Goal: Task Accomplishment & Management: Complete application form

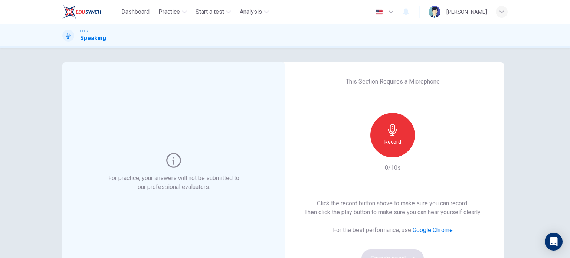
click at [402, 143] on div "Record" at bounding box center [392, 135] width 45 height 45
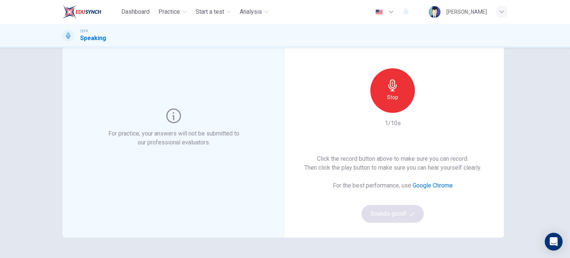
scroll to position [48, 0]
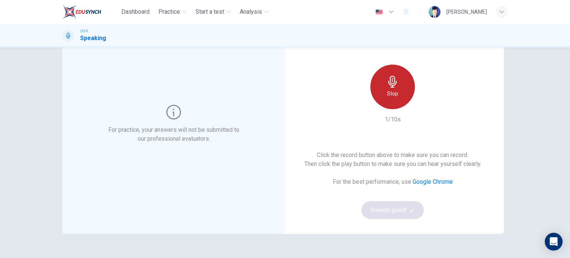
click at [401, 91] on div "Stop" at bounding box center [392, 87] width 45 height 45
click at [401, 91] on div "Record" at bounding box center [392, 87] width 45 height 45
click at [401, 91] on div "Stop" at bounding box center [392, 87] width 45 height 45
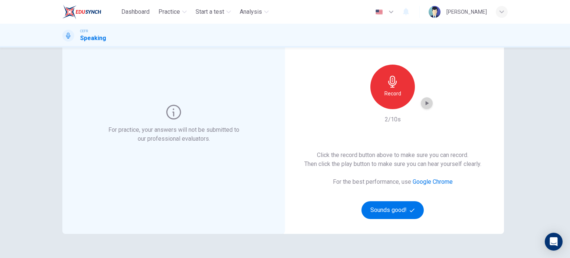
click at [429, 104] on div "button" at bounding box center [427, 103] width 12 height 12
click at [392, 88] on div "Record" at bounding box center [392, 87] width 45 height 45
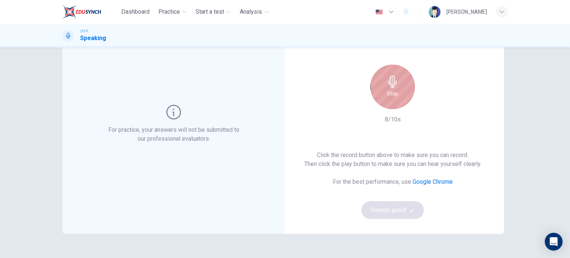
click at [392, 88] on div "Stop" at bounding box center [392, 87] width 45 height 45
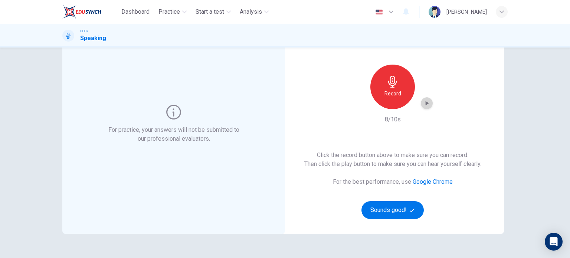
click at [426, 102] on icon "button" at bounding box center [427, 103] width 3 height 4
click at [393, 95] on h6 "Record" at bounding box center [392, 93] width 17 height 9
click at [421, 105] on div "button" at bounding box center [427, 103] width 12 height 12
click at [394, 204] on button "Sounds good!" at bounding box center [392, 210] width 62 height 18
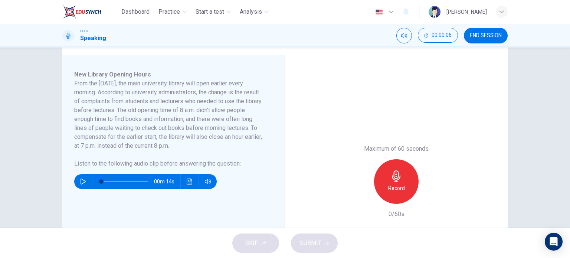
scroll to position [116, 0]
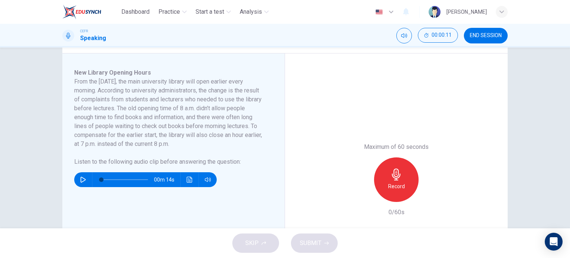
click at [78, 179] on button "button" at bounding box center [83, 179] width 12 height 15
type input "7"
click at [78, 179] on button "button" at bounding box center [83, 179] width 12 height 15
type input "0"
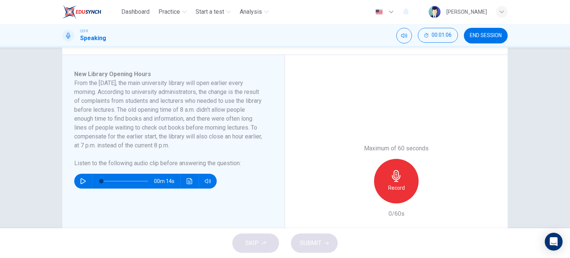
scroll to position [118, 0]
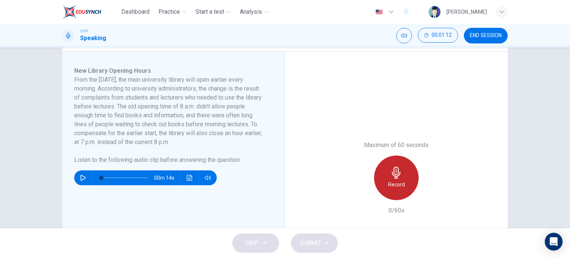
click at [399, 178] on icon "button" at bounding box center [396, 173] width 12 height 12
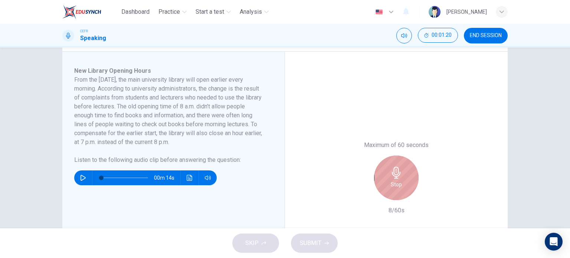
click at [399, 178] on icon "button" at bounding box center [396, 173] width 12 height 12
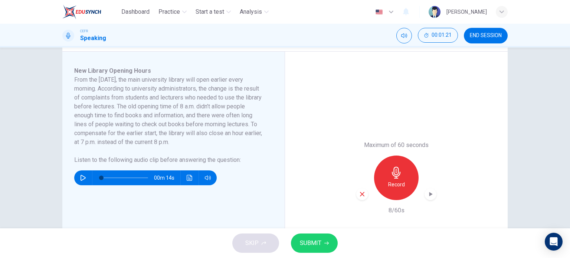
click at [425, 196] on div "button" at bounding box center [431, 194] width 12 height 12
click at [362, 194] on icon "button" at bounding box center [362, 194] width 7 height 7
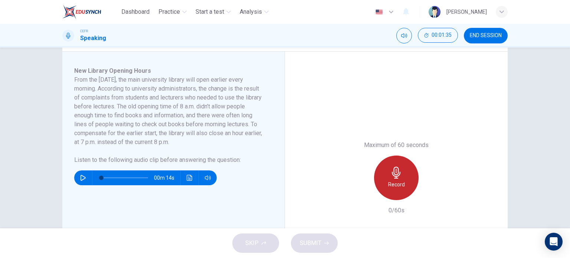
click at [402, 182] on h6 "Record" at bounding box center [396, 184] width 17 height 9
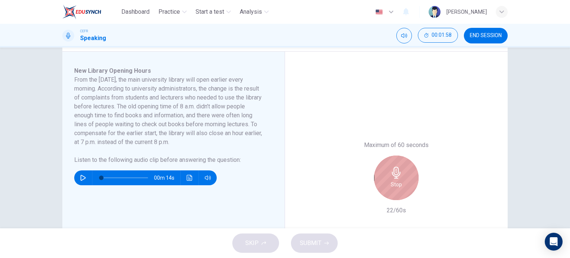
click at [402, 182] on div "Stop" at bounding box center [396, 177] width 45 height 45
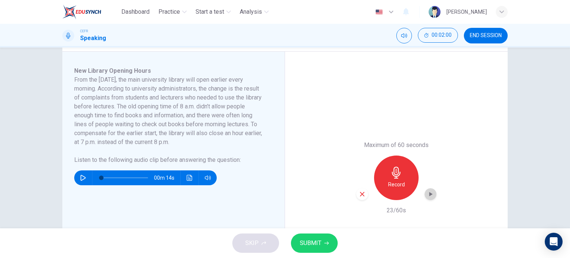
click at [427, 190] on icon "button" at bounding box center [430, 193] width 7 height 7
click at [359, 191] on icon "button" at bounding box center [362, 194] width 7 height 7
click at [473, 163] on div "Maximum of 60 seconds Record 0/60s" at bounding box center [396, 178] width 223 height 252
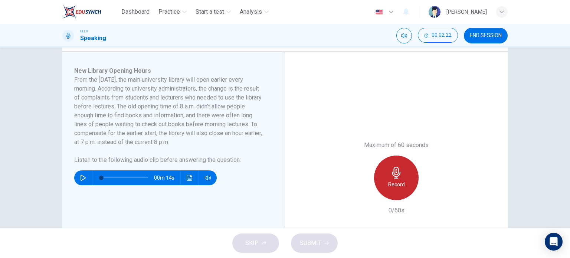
click at [404, 169] on div "Record" at bounding box center [396, 177] width 45 height 45
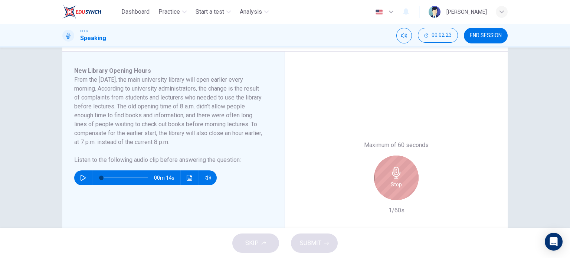
click at [404, 169] on div "Stop" at bounding box center [396, 177] width 45 height 45
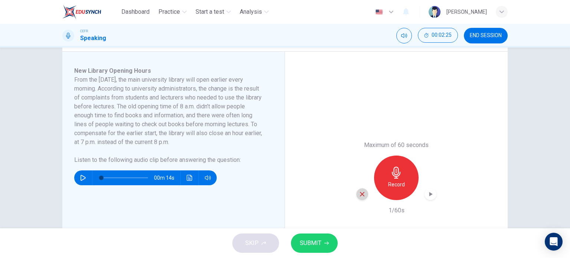
click at [364, 193] on div "button" at bounding box center [362, 194] width 12 height 12
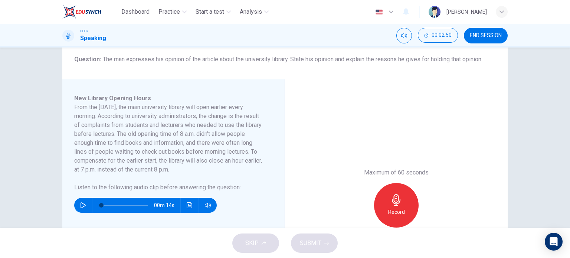
scroll to position [93, 0]
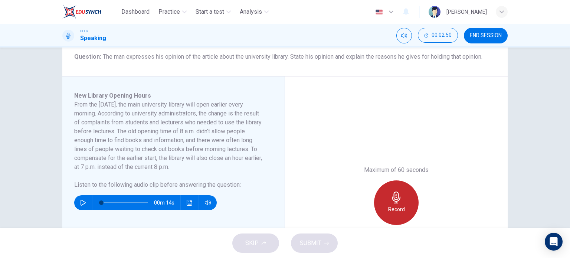
click at [382, 202] on div "Record" at bounding box center [396, 202] width 45 height 45
click at [382, 202] on div "Stop" at bounding box center [396, 202] width 45 height 45
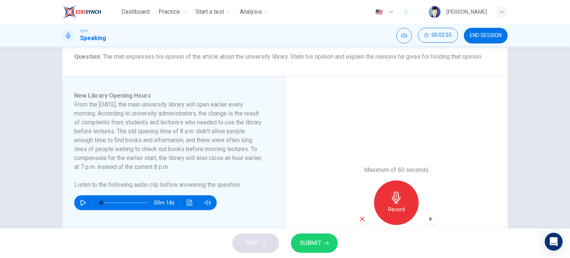
drag, startPoint x: 356, startPoint y: 225, endPoint x: 361, endPoint y: 220, distance: 7.6
click at [361, 220] on div "Maximum of 60 seconds Record 3/60s" at bounding box center [396, 202] width 80 height 74
click at [361, 220] on icon "button" at bounding box center [362, 219] width 4 height 4
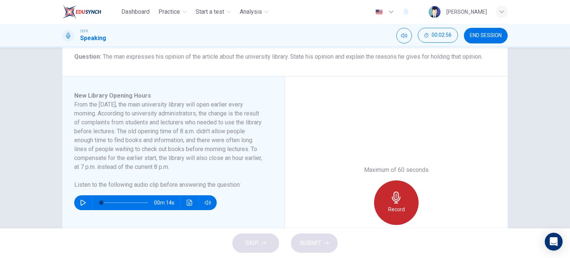
click at [388, 206] on h6 "Record" at bounding box center [396, 209] width 17 height 9
click at [387, 206] on div "Stop" at bounding box center [396, 202] width 45 height 45
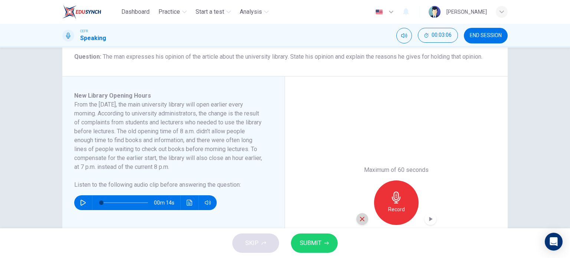
click at [359, 216] on icon "button" at bounding box center [362, 219] width 7 height 7
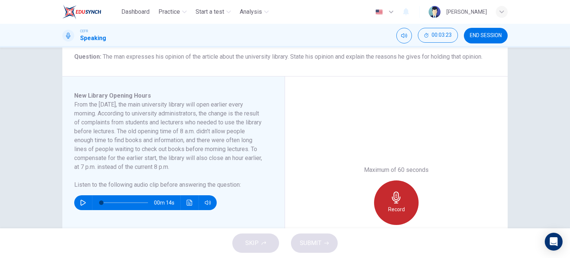
click at [398, 208] on h6 "Record" at bounding box center [396, 209] width 17 height 9
click at [398, 208] on h6 "Stop" at bounding box center [396, 209] width 11 height 9
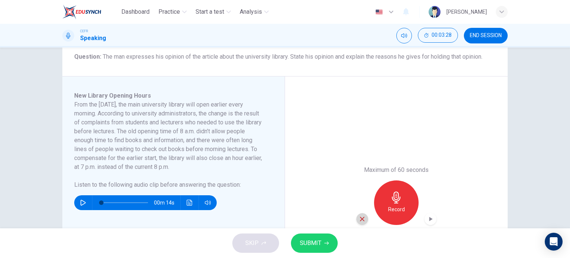
click at [360, 220] on icon "button" at bounding box center [362, 219] width 4 height 4
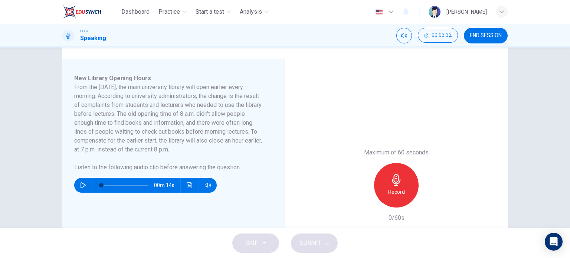
scroll to position [125, 0]
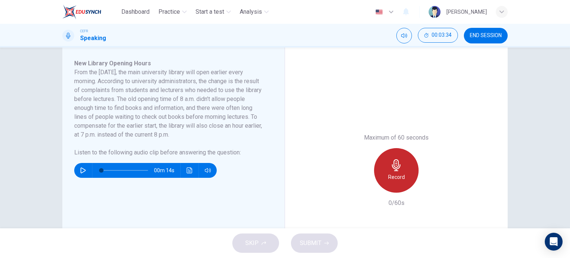
click at [396, 175] on h6 "Record" at bounding box center [396, 177] width 17 height 9
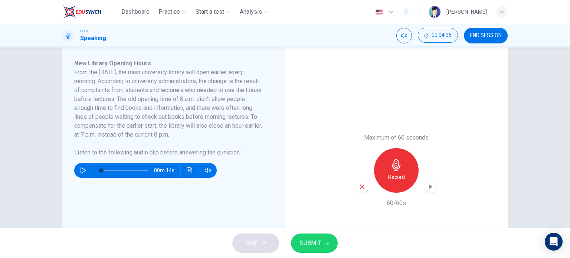
drag, startPoint x: 422, startPoint y: 185, endPoint x: 428, endPoint y: 186, distance: 6.4
click at [428, 186] on div "Record" at bounding box center [396, 170] width 80 height 45
click at [429, 186] on icon "button" at bounding box center [430, 186] width 3 height 4
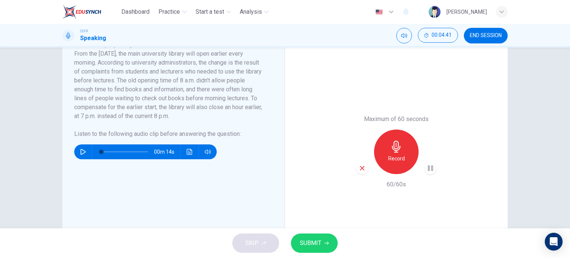
scroll to position [143, 0]
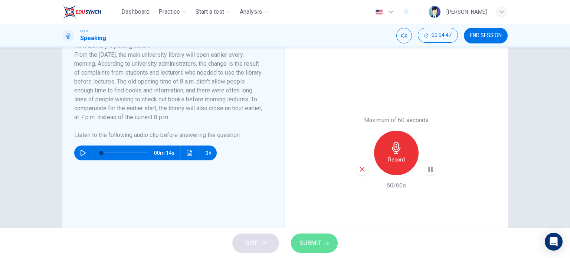
click at [324, 240] on button "SUBMIT" at bounding box center [314, 242] width 47 height 19
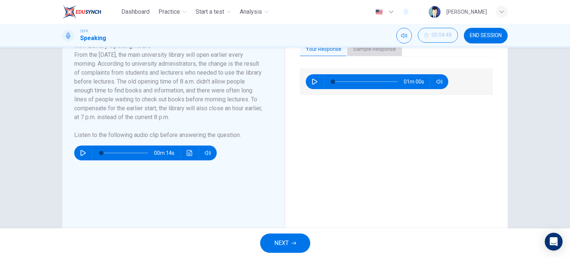
click at [378, 55] on button "Sample Response" at bounding box center [374, 50] width 55 height 16
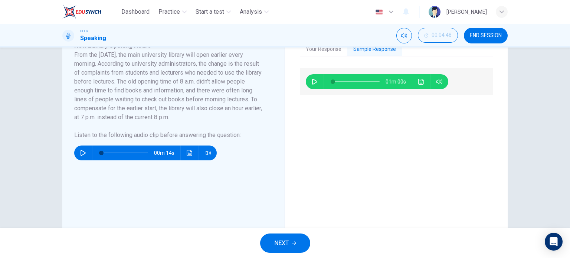
click at [316, 77] on button "button" at bounding box center [315, 81] width 12 height 15
type input "2"
click at [342, 82] on span at bounding box center [356, 81] width 47 height 10
click at [361, 81] on span at bounding box center [356, 81] width 47 height 10
type input "67"
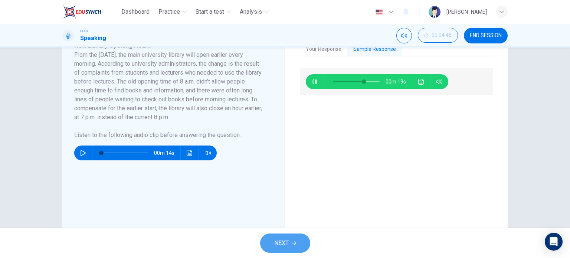
click at [292, 243] on icon "button" at bounding box center [294, 243] width 4 height 4
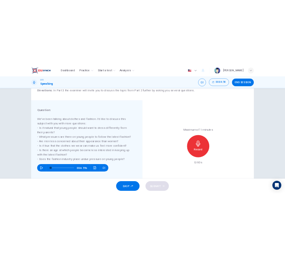
scroll to position [66, 0]
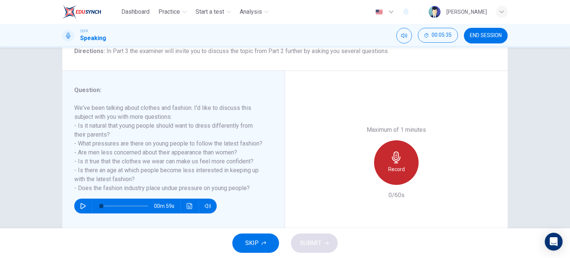
click at [411, 166] on div "Record" at bounding box center [396, 162] width 45 height 45
click at [411, 166] on div "Stop" at bounding box center [396, 162] width 45 height 45
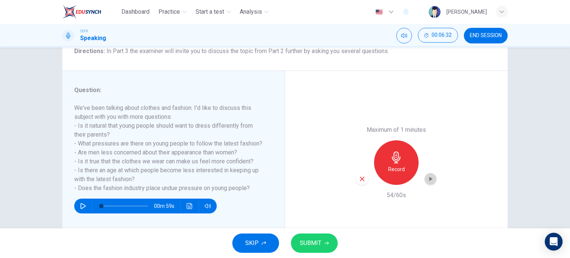
click at [430, 181] on icon "button" at bounding box center [430, 178] width 7 height 7
click at [364, 178] on div "button" at bounding box center [362, 179] width 12 height 12
drag, startPoint x: 135, startPoint y: 178, endPoint x: 80, endPoint y: 122, distance: 78.7
click at [80, 122] on h6 "We've been talking about clothes and fashion. I'd like to discuss this subject …" at bounding box center [169, 148] width 190 height 89
drag, startPoint x: 76, startPoint y: 124, endPoint x: 164, endPoint y: 167, distance: 97.9
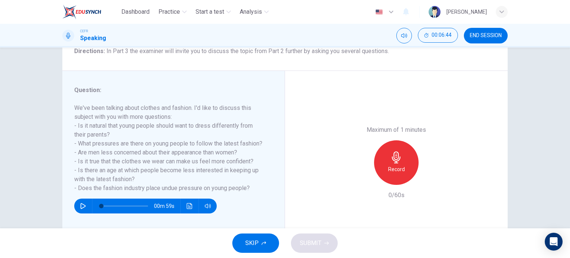
click at [164, 167] on h6 "We've been talking about clothes and fashion. I'd like to discuss this subject …" at bounding box center [169, 148] width 190 height 89
click at [178, 171] on h6 "We've been talking about clothes and fashion. I'd like to discuss this subject …" at bounding box center [169, 148] width 190 height 89
click at [82, 202] on button "button" at bounding box center [83, 206] width 12 height 15
click at [85, 204] on button "button" at bounding box center [83, 206] width 12 height 15
click at [402, 168] on div "Record" at bounding box center [396, 162] width 45 height 45
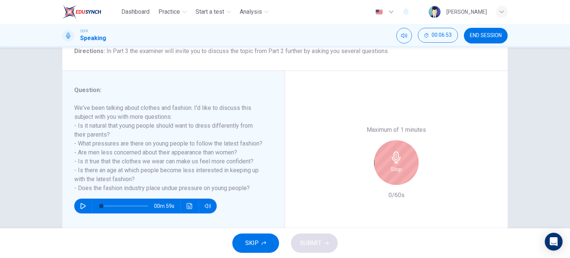
click at [402, 168] on div "Stop" at bounding box center [396, 162] width 45 height 45
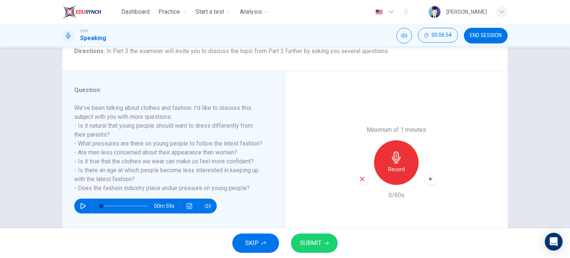
click at [356, 176] on div "Record" at bounding box center [396, 162] width 80 height 45
click at [359, 176] on icon "button" at bounding box center [362, 179] width 7 height 7
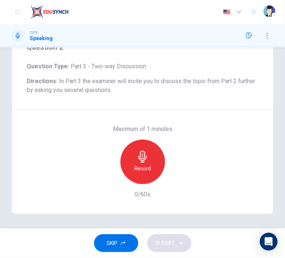
scroll to position [0, 0]
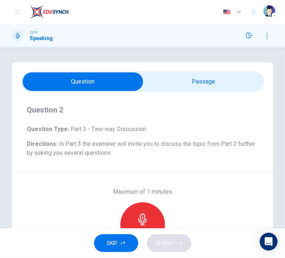
click at [222, 75] on input "checkbox" at bounding box center [83, 81] width 365 height 19
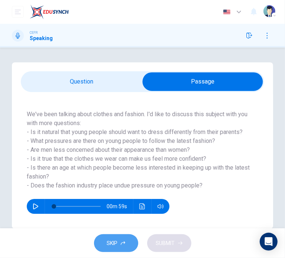
click at [120, 244] on button "SKIP" at bounding box center [116, 243] width 44 height 18
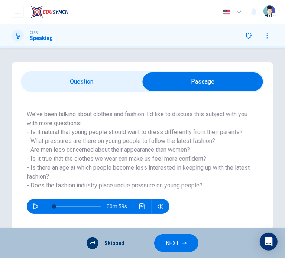
click at [218, 205] on div "00m 59s" at bounding box center [141, 202] width 228 height 24
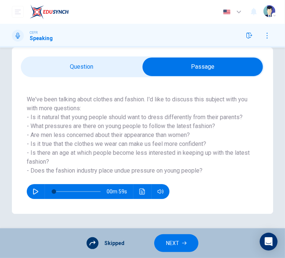
click at [115, 70] on input "checkbox" at bounding box center [202, 67] width 365 height 19
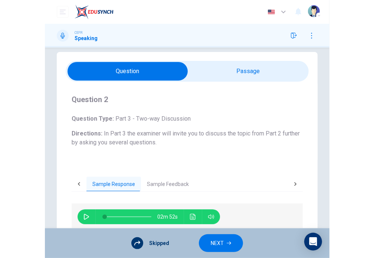
scroll to position [9, 0]
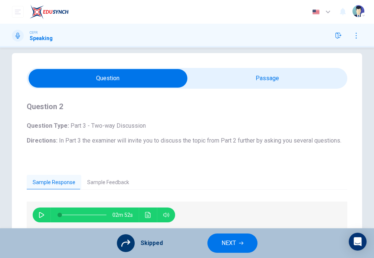
click at [321, 86] on input "checkbox" at bounding box center [108, 78] width 481 height 19
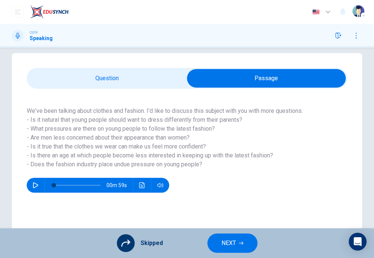
click at [127, 79] on input "checkbox" at bounding box center [266, 78] width 481 height 19
checkbox input "false"
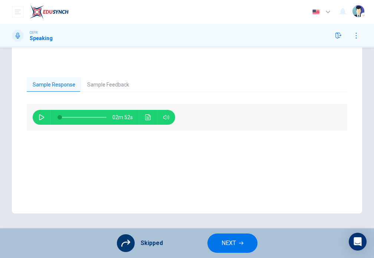
scroll to position [104, 0]
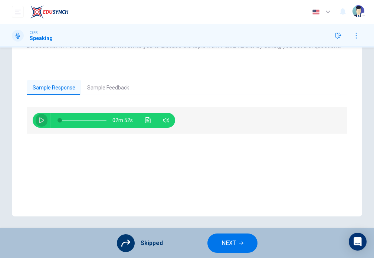
click at [43, 124] on button "button" at bounding box center [42, 120] width 12 height 15
click at [74, 116] on span at bounding box center [83, 120] width 47 height 10
click at [40, 121] on icon "button" at bounding box center [42, 120] width 6 height 6
type input "48"
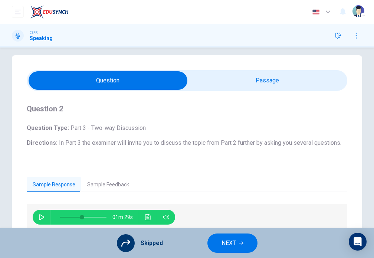
scroll to position [107, 0]
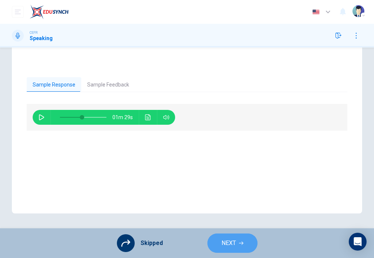
click at [227, 246] on span "NEXT" at bounding box center [229, 243] width 14 height 10
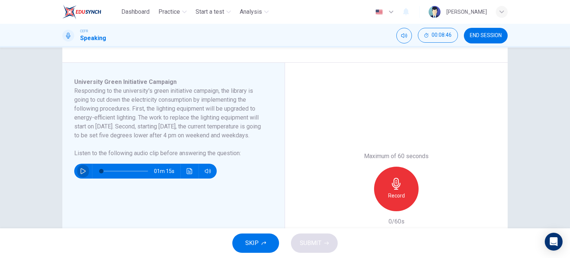
click at [82, 178] on button "button" at bounding box center [83, 171] width 12 height 15
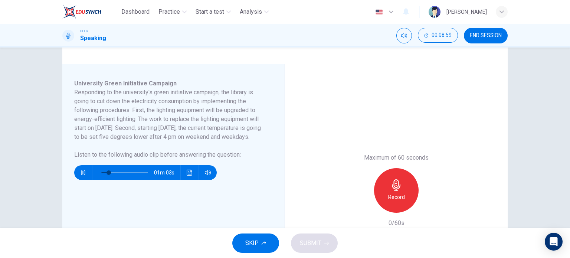
scroll to position [105, 0]
type input "0"
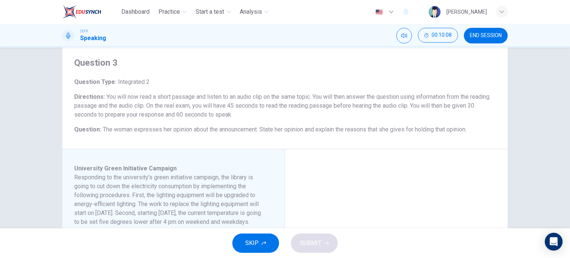
scroll to position [21, 0]
click at [251, 245] on span "SKIP" at bounding box center [251, 243] width 13 height 10
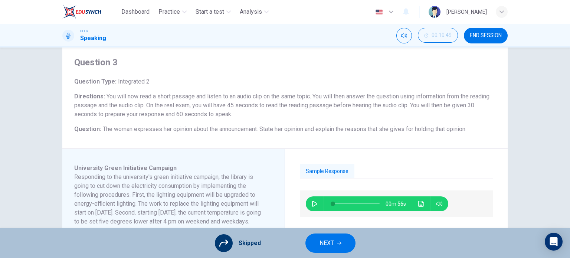
click at [324, 242] on span "NEXT" at bounding box center [326, 243] width 14 height 10
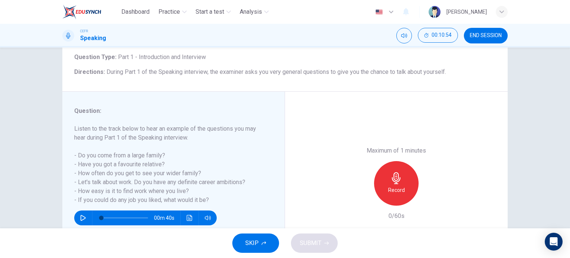
scroll to position [56, 0]
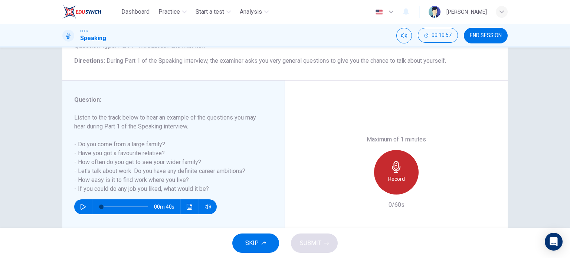
click at [399, 169] on icon "button" at bounding box center [396, 167] width 12 height 12
click at [396, 161] on icon "button" at bounding box center [396, 167] width 12 height 12
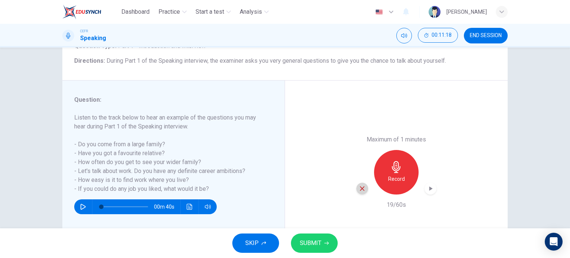
click at [359, 189] on icon "button" at bounding box center [362, 188] width 7 height 7
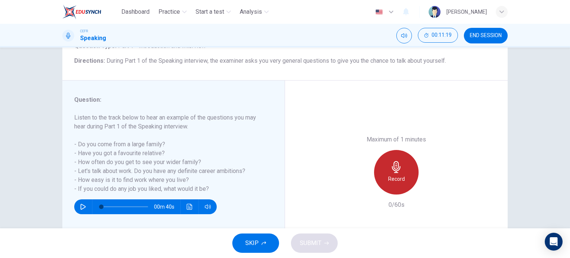
click at [384, 176] on div "Record" at bounding box center [396, 172] width 45 height 45
click at [384, 176] on div "Stop" at bounding box center [396, 172] width 45 height 45
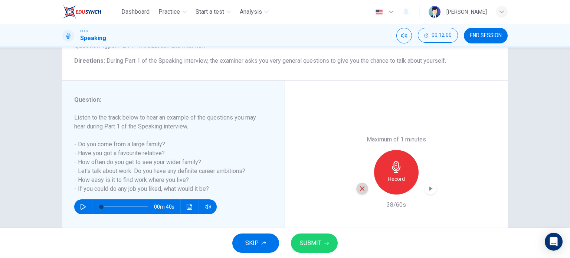
click at [362, 189] on icon "button" at bounding box center [362, 188] width 7 height 7
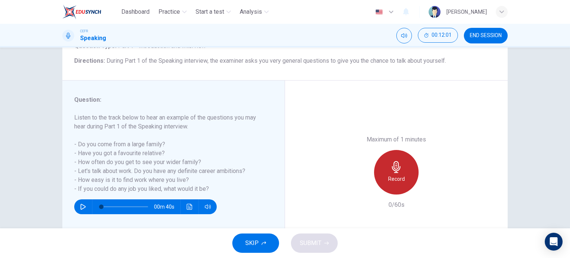
click at [388, 179] on h6 "Record" at bounding box center [396, 178] width 17 height 9
click at [387, 179] on div "Stop" at bounding box center [396, 172] width 45 height 45
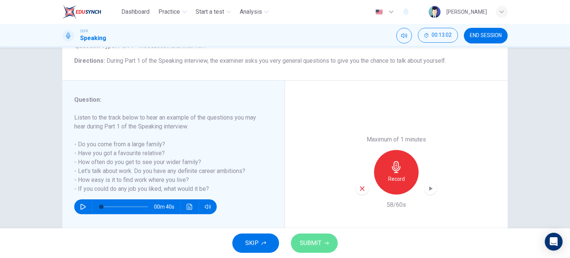
click at [320, 240] on span "SUBMIT" at bounding box center [311, 243] width 22 height 10
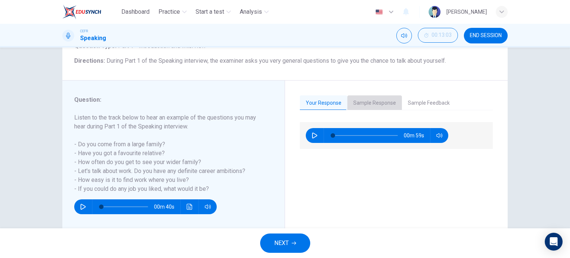
click at [371, 104] on button "Sample Response" at bounding box center [374, 103] width 55 height 16
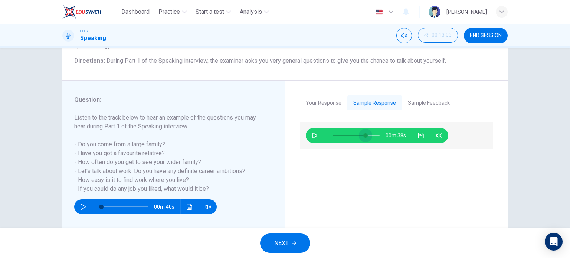
click at [364, 135] on span at bounding box center [356, 135] width 47 height 10
click at [314, 138] on icon "button" at bounding box center [315, 135] width 6 height 6
click at [371, 136] on span at bounding box center [372, 135] width 4 height 4
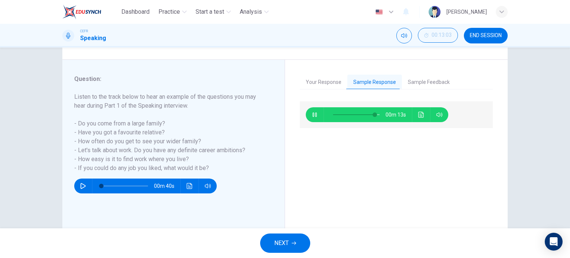
scroll to position [79, 0]
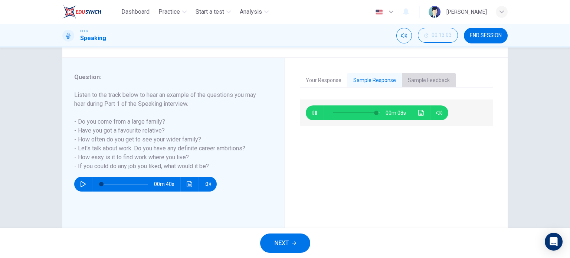
click at [433, 74] on button "Sample Feedback" at bounding box center [429, 81] width 54 height 16
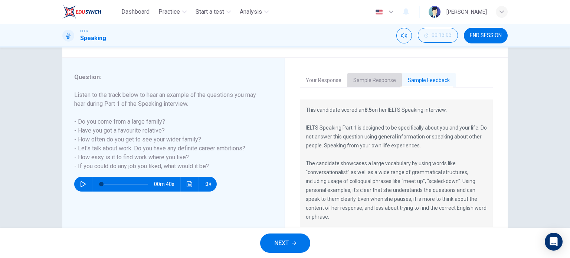
click at [368, 78] on button "Sample Response" at bounding box center [374, 81] width 55 height 16
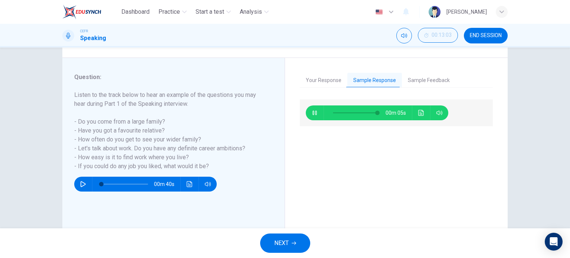
type input "96"
click at [285, 243] on span "NEXT" at bounding box center [281, 243] width 14 height 10
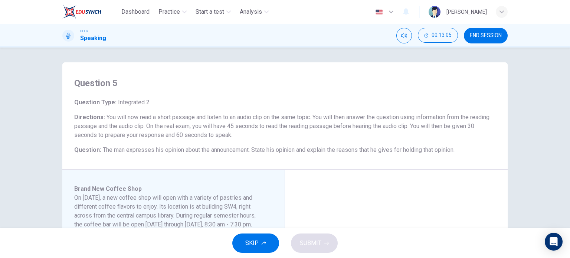
scroll to position [62, 0]
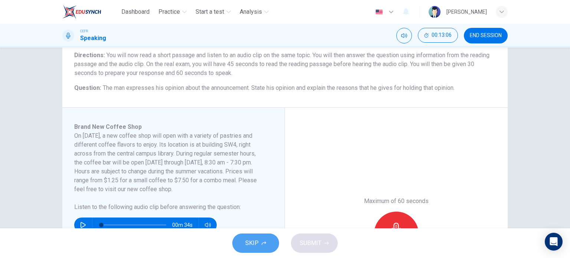
click at [254, 240] on span "SKIP" at bounding box center [251, 243] width 13 height 10
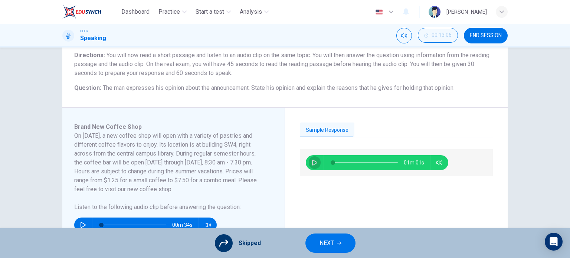
click at [312, 164] on icon "button" at bounding box center [314, 163] width 5 height 6
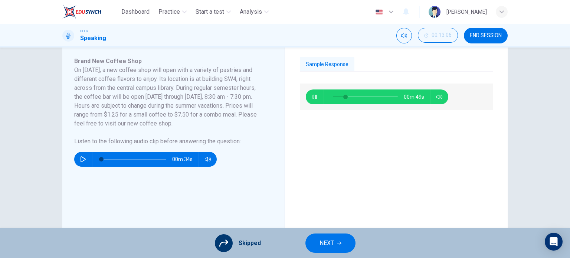
scroll to position [129, 0]
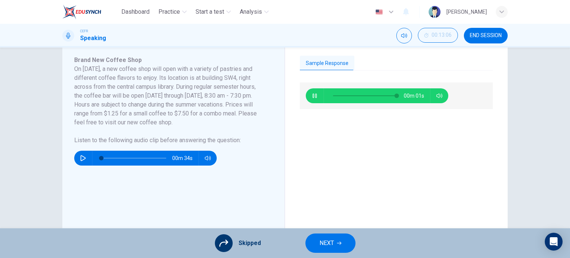
type input "0"
click at [332, 236] on button "NEXT" at bounding box center [330, 242] width 50 height 19
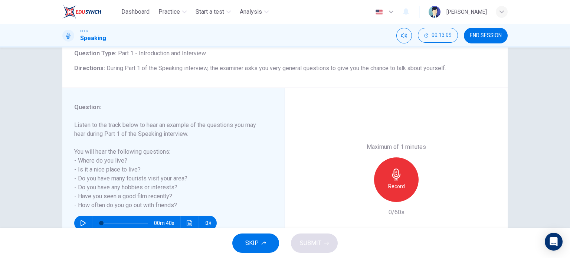
scroll to position [52, 0]
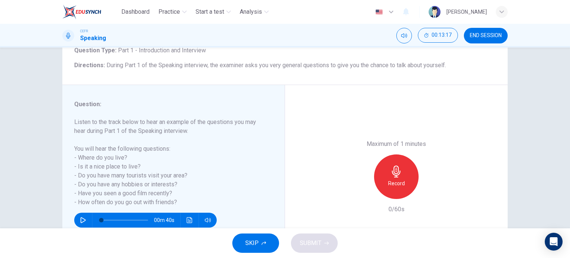
click at [391, 184] on h6 "Record" at bounding box center [396, 183] width 17 height 9
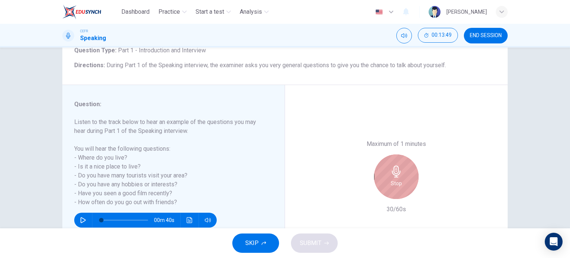
click at [391, 184] on h6 "Stop" at bounding box center [396, 183] width 11 height 9
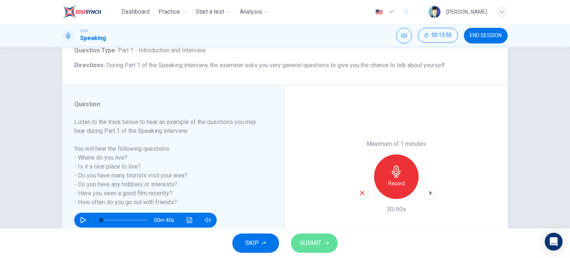
click at [315, 246] on span "SUBMIT" at bounding box center [311, 243] width 22 height 10
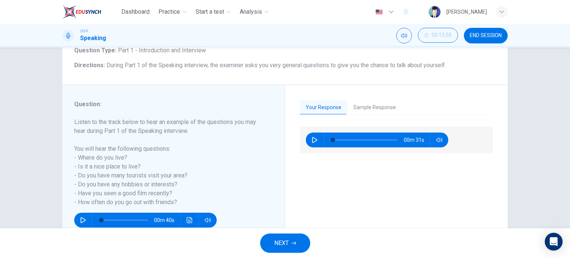
click at [488, 90] on div "Your Response Sample Response 00m 31s 01m 23s" at bounding box center [396, 176] width 223 height 183
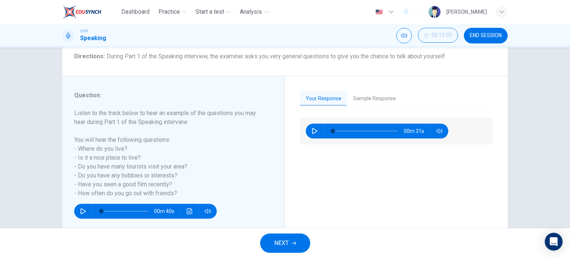
scroll to position [62, 0]
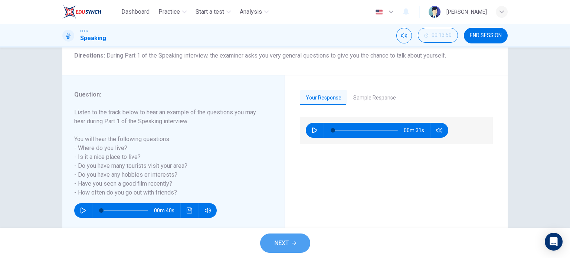
click at [308, 238] on button "NEXT" at bounding box center [285, 242] width 50 height 19
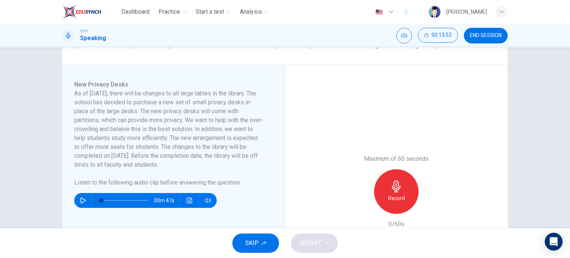
scroll to position [115, 0]
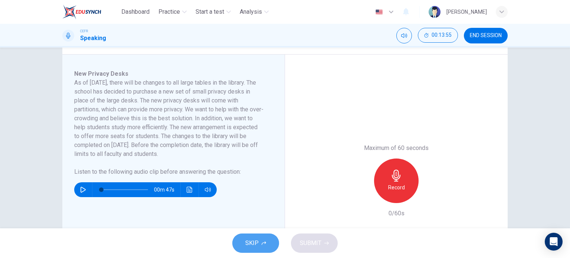
click at [271, 244] on button "SKIP" at bounding box center [255, 242] width 47 height 19
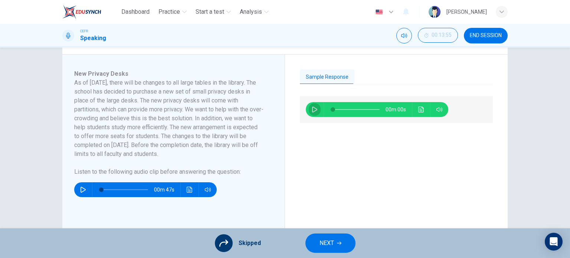
click at [314, 103] on button "button" at bounding box center [315, 109] width 12 height 15
type input "5"
click at [328, 246] on span "NEXT" at bounding box center [326, 243] width 14 height 10
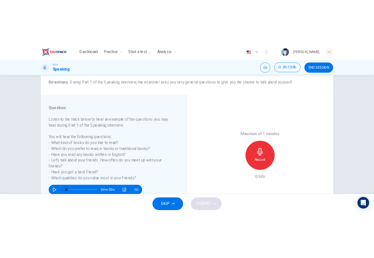
scroll to position [65, 0]
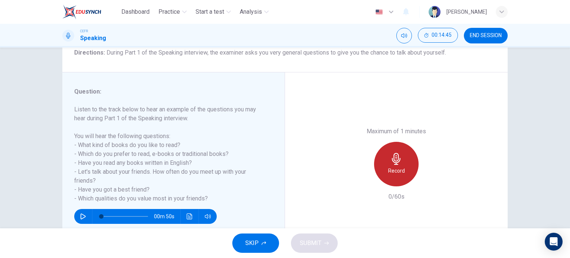
click at [390, 162] on icon "button" at bounding box center [396, 159] width 12 height 12
click at [378, 167] on div "Record" at bounding box center [396, 164] width 45 height 45
click at [378, 167] on div "Stop" at bounding box center [396, 164] width 45 height 45
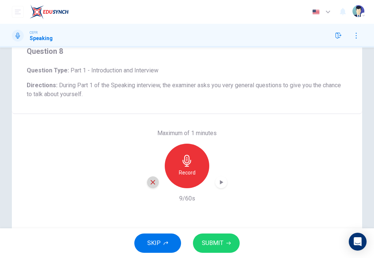
click at [151, 182] on icon "button" at bounding box center [153, 182] width 4 height 4
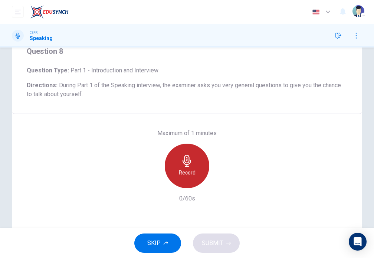
click at [185, 168] on h6 "Record" at bounding box center [187, 172] width 17 height 9
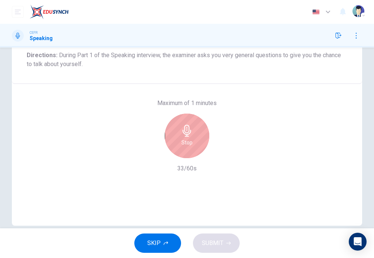
scroll to position [96, 0]
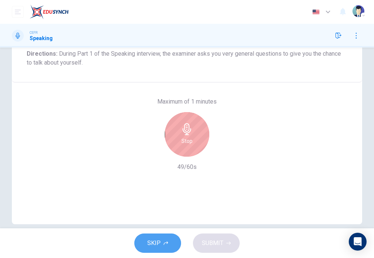
click at [167, 236] on button "SKIP" at bounding box center [157, 242] width 47 height 19
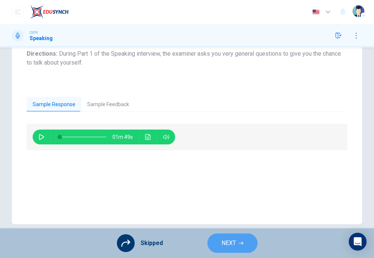
click at [240, 239] on button "NEXT" at bounding box center [232, 242] width 50 height 19
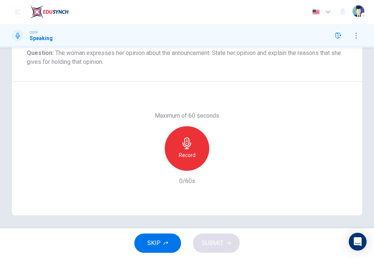
scroll to position [139, 0]
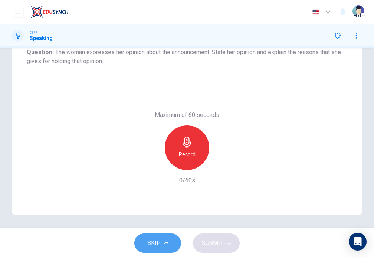
click at [157, 239] on span "SKIP" at bounding box center [153, 243] width 13 height 10
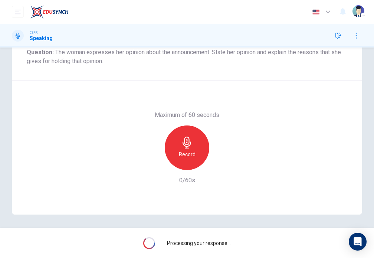
scroll to position [90, 0]
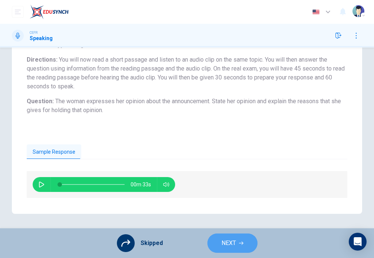
click at [220, 248] on button "NEXT" at bounding box center [232, 242] width 50 height 19
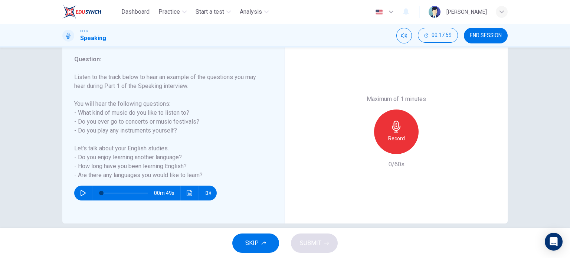
scroll to position [70, 0]
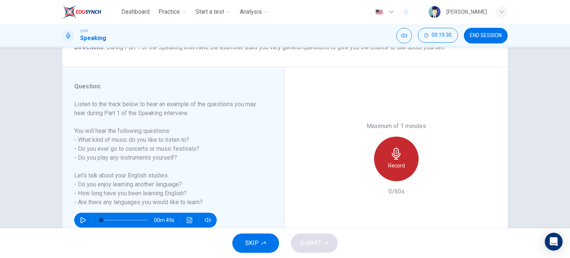
click at [405, 160] on div "Record" at bounding box center [396, 159] width 45 height 45
click at [378, 163] on div "Stop" at bounding box center [396, 159] width 45 height 45
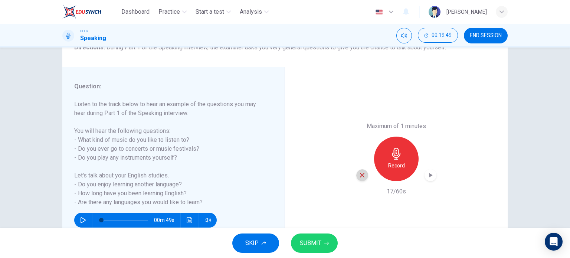
click at [360, 172] on icon "button" at bounding box center [362, 175] width 7 height 7
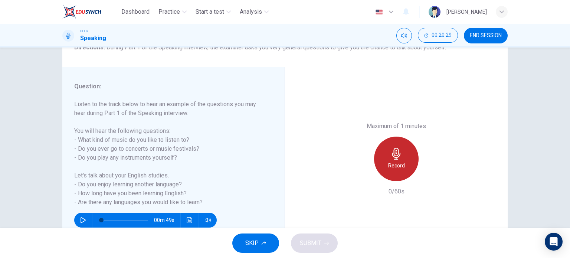
click at [397, 165] on h6 "Record" at bounding box center [396, 165] width 17 height 9
click at [397, 165] on h6 "Stop" at bounding box center [396, 165] width 11 height 9
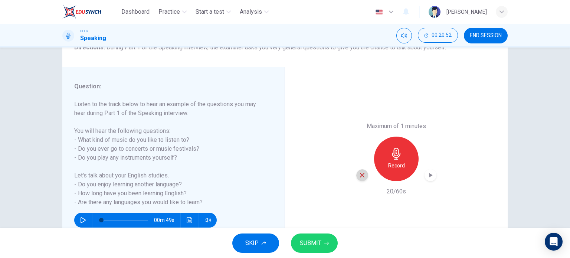
click at [364, 175] on div "button" at bounding box center [362, 175] width 12 height 12
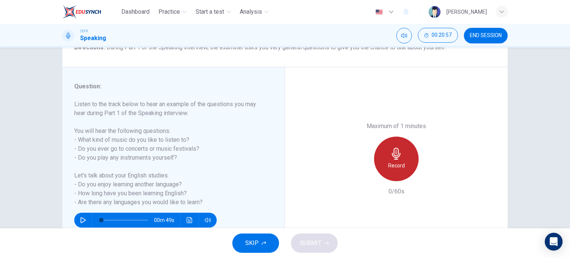
click at [409, 162] on div "Record" at bounding box center [396, 159] width 45 height 45
click at [409, 162] on div "Stop" at bounding box center [396, 159] width 45 height 45
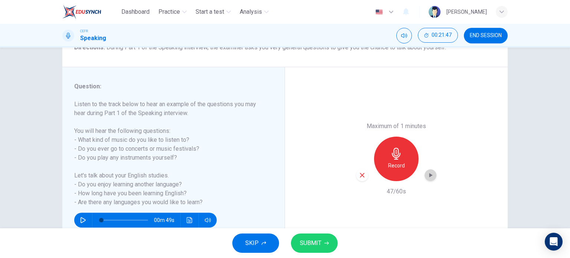
click at [427, 175] on icon "button" at bounding box center [430, 174] width 7 height 7
click at [356, 176] on div "button" at bounding box center [362, 175] width 12 height 12
drag, startPoint x: 375, startPoint y: 137, endPoint x: 389, endPoint y: 155, distance: 23.1
click at [389, 155] on div "Record" at bounding box center [396, 159] width 80 height 45
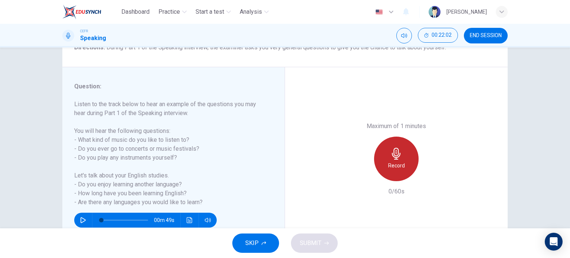
click at [390, 155] on icon "button" at bounding box center [396, 154] width 12 height 12
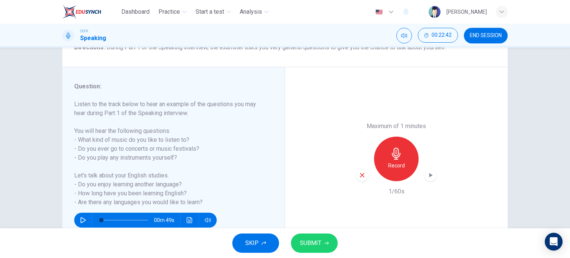
drag, startPoint x: 422, startPoint y: 177, endPoint x: 429, endPoint y: 176, distance: 7.1
click at [429, 176] on div "Record" at bounding box center [396, 159] width 80 height 45
click at [429, 176] on icon "button" at bounding box center [430, 174] width 7 height 7
click at [362, 176] on icon "button" at bounding box center [362, 175] width 4 height 4
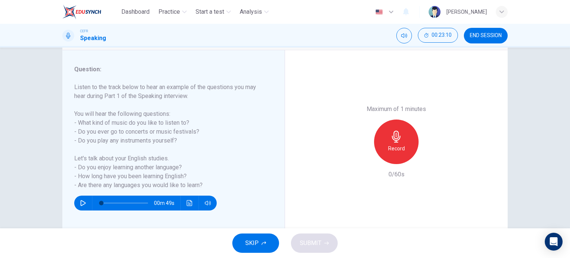
scroll to position [88, 0]
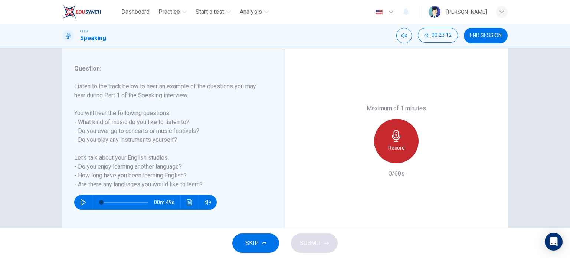
click at [390, 139] on icon "button" at bounding box center [396, 136] width 12 height 12
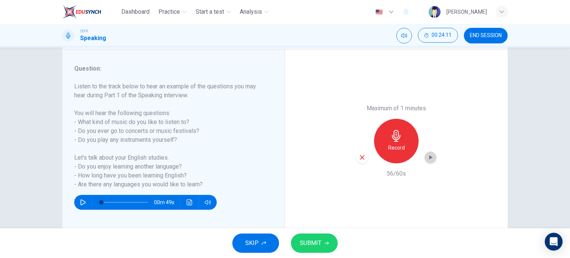
click at [428, 154] on icon "button" at bounding box center [430, 157] width 7 height 7
click at [312, 239] on span "SUBMIT" at bounding box center [311, 243] width 22 height 10
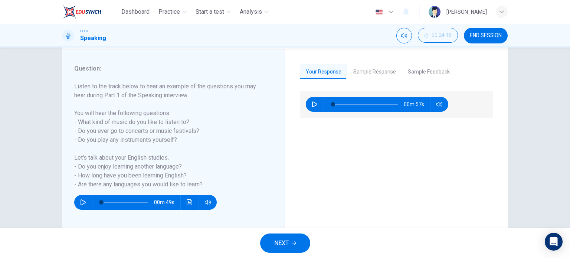
click at [389, 67] on button "Sample Response" at bounding box center [374, 72] width 55 height 16
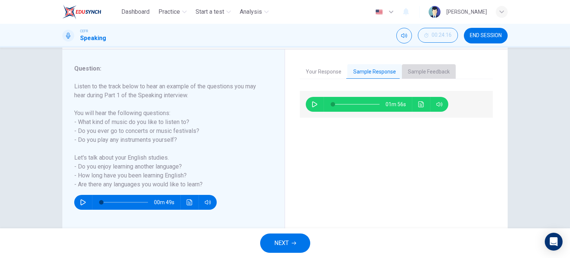
click at [417, 71] on button "Sample Feedback" at bounding box center [429, 72] width 54 height 16
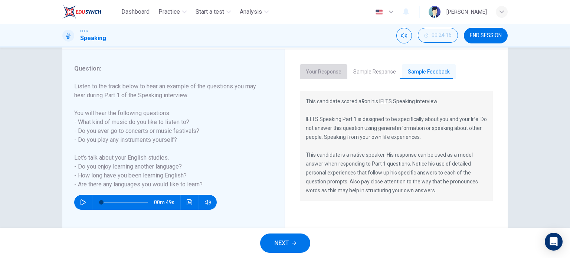
click at [336, 65] on button "Your Response" at bounding box center [323, 72] width 47 height 16
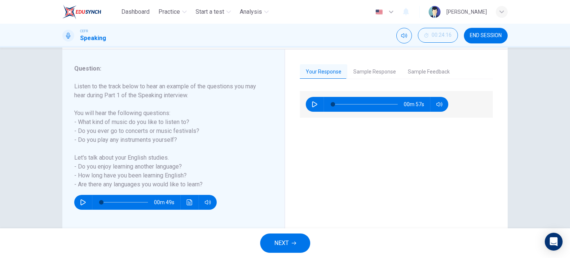
click at [291, 246] on button "NEXT" at bounding box center [285, 242] width 50 height 19
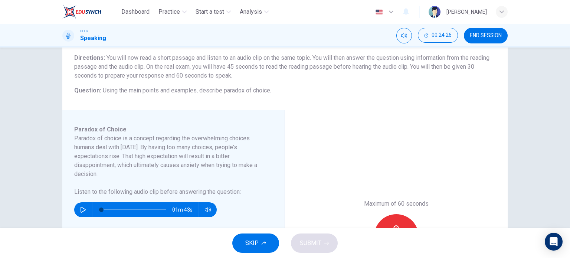
scroll to position [65, 0]
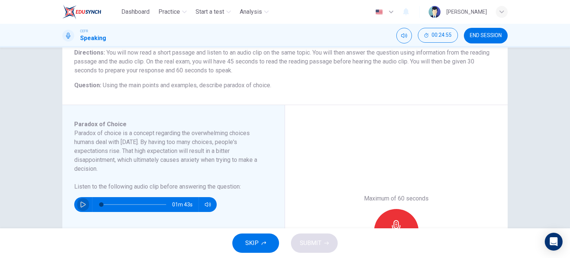
click at [83, 200] on button "button" at bounding box center [83, 204] width 12 height 15
click at [288, 123] on div "Maximum of 60 seconds Record 0/60s" at bounding box center [396, 231] width 223 height 252
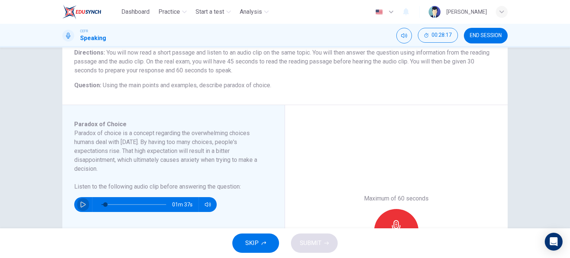
click at [83, 199] on button "button" at bounding box center [83, 204] width 12 height 15
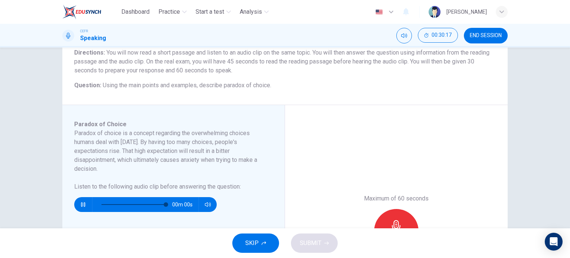
type input "0"
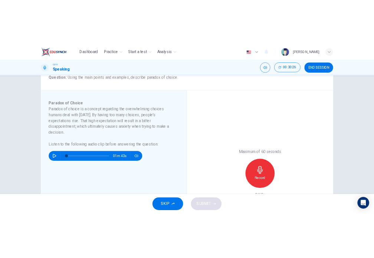
scroll to position [98, 0]
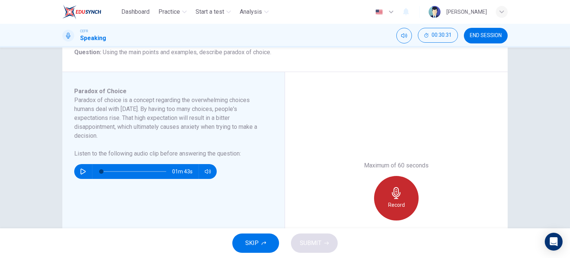
click at [409, 187] on div "Record" at bounding box center [396, 198] width 45 height 45
click at [409, 187] on div "Stop" at bounding box center [396, 198] width 45 height 45
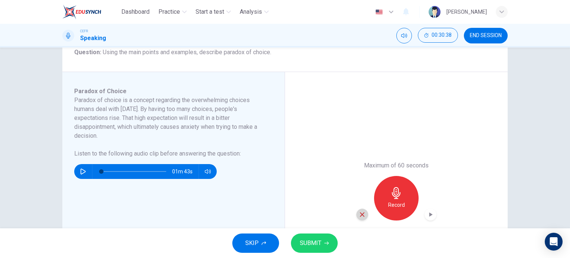
click at [363, 216] on icon "button" at bounding box center [362, 214] width 7 height 7
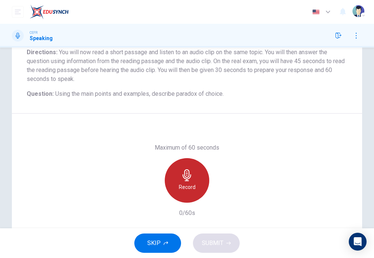
click at [181, 185] on h6 "Record" at bounding box center [187, 187] width 17 height 9
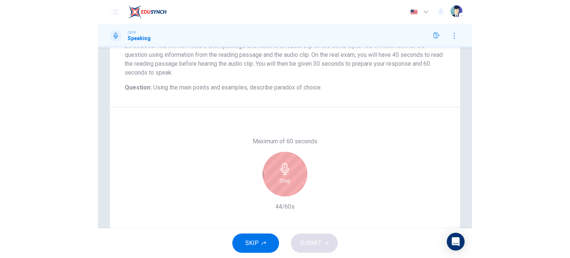
scroll to position [130, 0]
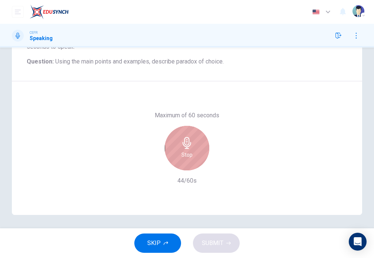
click at [178, 133] on div "Stop" at bounding box center [187, 148] width 45 height 45
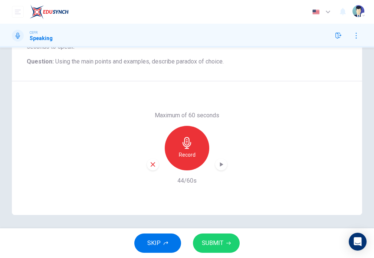
click at [218, 165] on icon "button" at bounding box center [220, 164] width 7 height 7
click at [154, 163] on icon "button" at bounding box center [153, 164] width 7 height 7
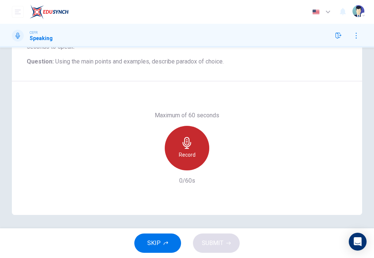
click at [187, 146] on icon "button" at bounding box center [187, 143] width 12 height 12
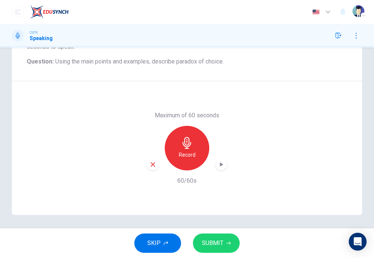
click at [215, 163] on div "button" at bounding box center [221, 164] width 12 height 12
click at [222, 164] on icon "button" at bounding box center [221, 165] width 5 height 6
click at [222, 164] on icon "button" at bounding box center [220, 164] width 7 height 7
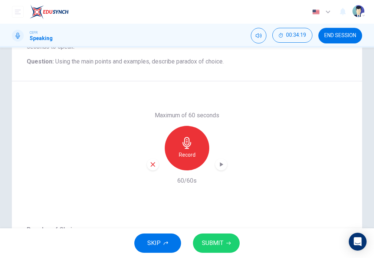
scroll to position [107, 0]
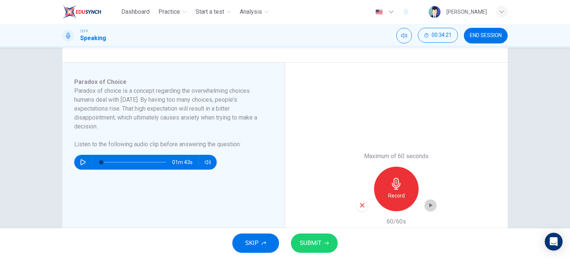
click at [429, 203] on icon "button" at bounding box center [430, 204] width 7 height 7
click at [468, 186] on div "Maximum of 60 seconds Record 60/60s" at bounding box center [396, 189] width 223 height 252
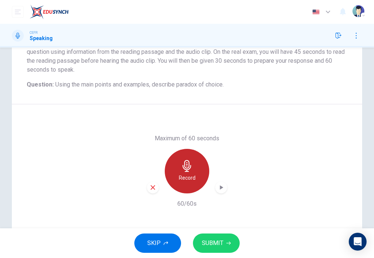
click at [188, 177] on h6 "Record" at bounding box center [187, 177] width 17 height 9
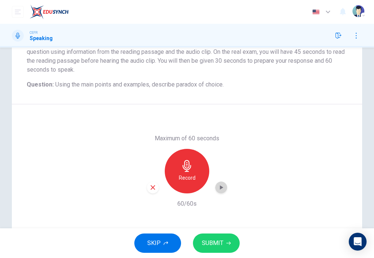
click at [218, 185] on icon "button" at bounding box center [220, 187] width 7 height 7
click at [152, 187] on icon "button" at bounding box center [153, 187] width 7 height 7
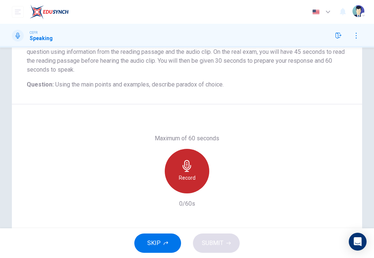
click at [190, 179] on h6 "Record" at bounding box center [187, 177] width 17 height 9
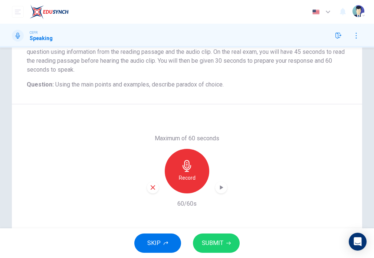
click at [223, 190] on div "button" at bounding box center [221, 187] width 12 height 12
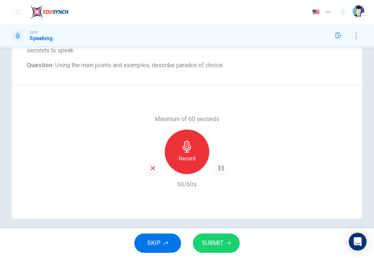
scroll to position [131, 0]
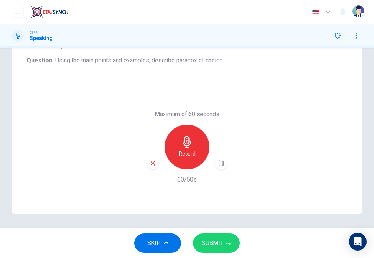
click at [203, 245] on span "SUBMIT" at bounding box center [213, 243] width 22 height 10
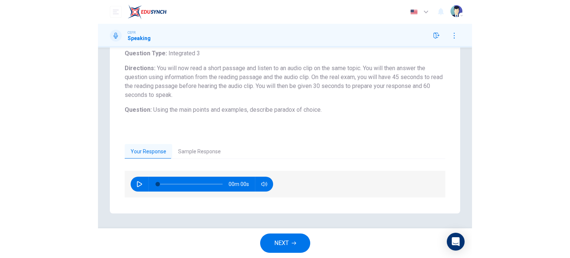
scroll to position [81, 0]
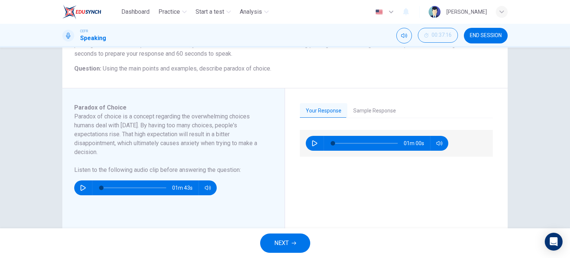
click at [286, 240] on span "NEXT" at bounding box center [281, 243] width 14 height 10
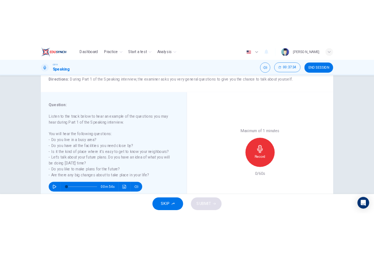
scroll to position [63, 0]
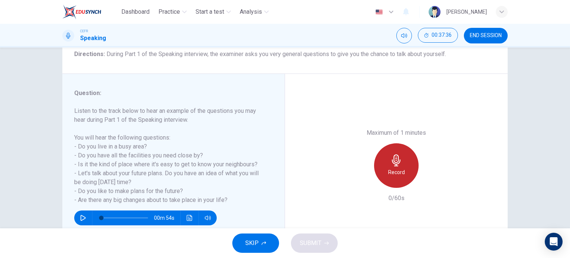
click at [402, 165] on div "Record" at bounding box center [396, 165] width 45 height 45
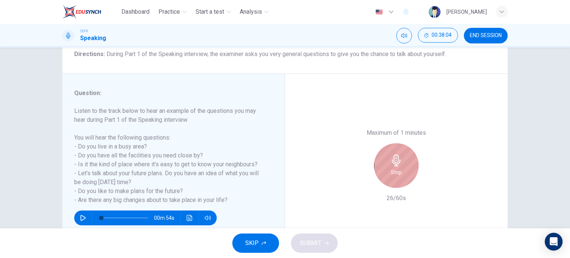
click at [402, 165] on div "Stop" at bounding box center [396, 165] width 45 height 45
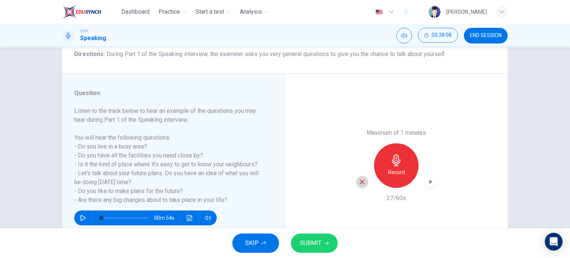
click at [359, 177] on div "button" at bounding box center [362, 182] width 12 height 12
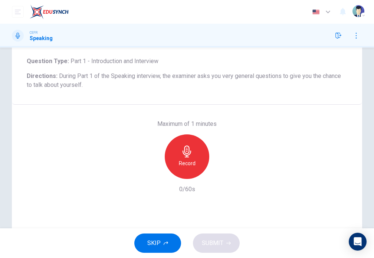
scroll to position [78, 0]
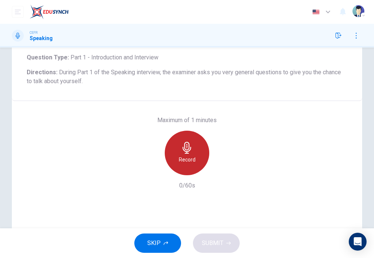
click at [193, 149] on div "Record" at bounding box center [187, 153] width 45 height 45
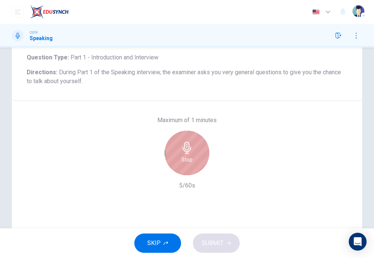
click at [193, 149] on div "Stop" at bounding box center [187, 153] width 45 height 45
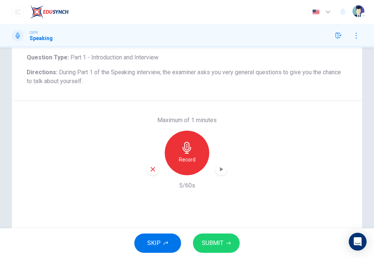
drag, startPoint x: 157, startPoint y: 169, endPoint x: 149, endPoint y: 169, distance: 8.5
click at [149, 169] on div "Record" at bounding box center [187, 153] width 80 height 45
click at [150, 169] on icon "button" at bounding box center [153, 169] width 7 height 7
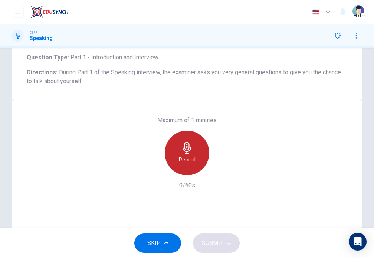
click at [193, 148] on div "Record" at bounding box center [187, 153] width 45 height 45
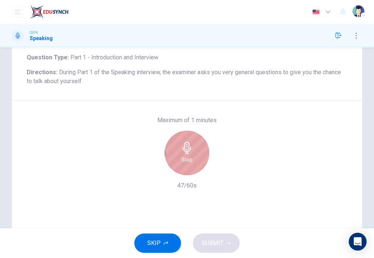
click at [193, 148] on div "Stop" at bounding box center [187, 153] width 45 height 45
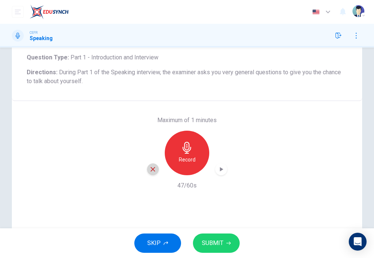
click at [147, 170] on div "button" at bounding box center [153, 169] width 12 height 12
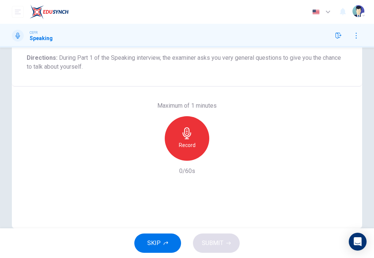
scroll to position [94, 0]
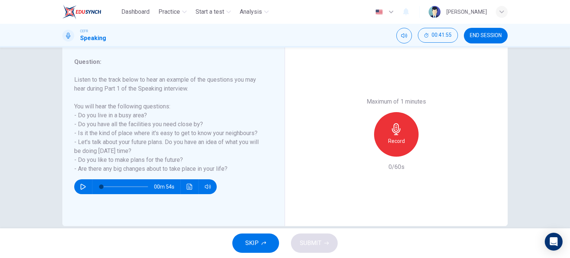
click at [319, 105] on div "Maximum of 1 minutes Record 0/60s" at bounding box center [396, 134] width 223 height 183
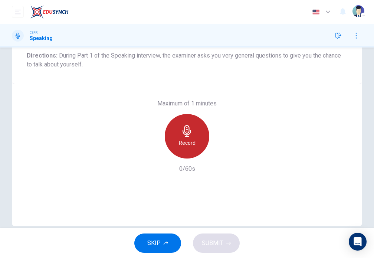
click at [199, 141] on div "Record" at bounding box center [187, 136] width 45 height 45
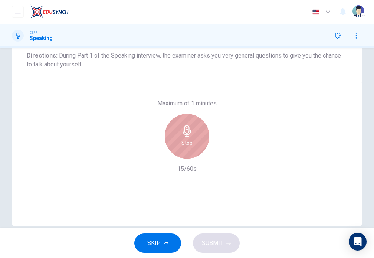
click at [194, 144] on div "Stop" at bounding box center [187, 136] width 45 height 45
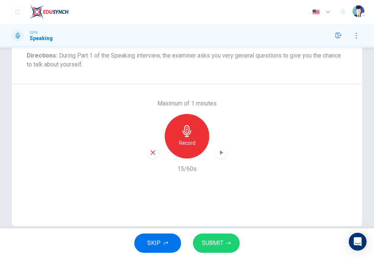
click at [150, 153] on icon "button" at bounding box center [153, 152] width 7 height 7
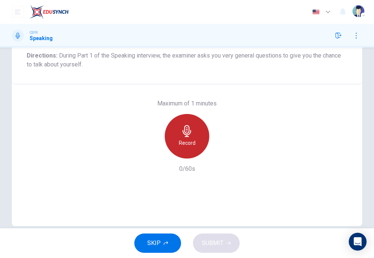
click at [173, 141] on div "Record" at bounding box center [187, 136] width 45 height 45
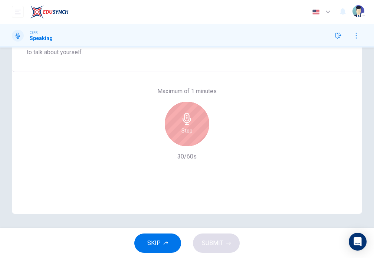
scroll to position [107, 0]
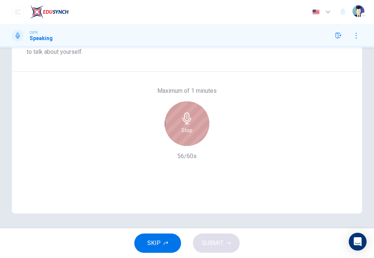
click at [184, 124] on div "Stop" at bounding box center [187, 123] width 45 height 45
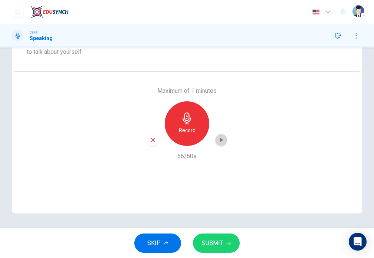
click at [220, 139] on icon "button" at bounding box center [221, 140] width 3 height 4
click at [220, 139] on icon "button" at bounding box center [221, 140] width 5 height 6
click at [213, 244] on span "SUBMIT" at bounding box center [213, 243] width 22 height 10
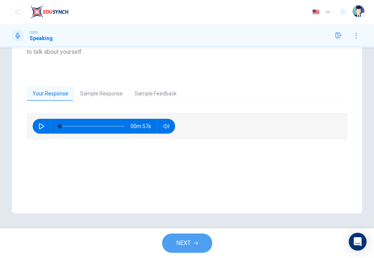
click at [194, 244] on icon "button" at bounding box center [196, 243] width 4 height 4
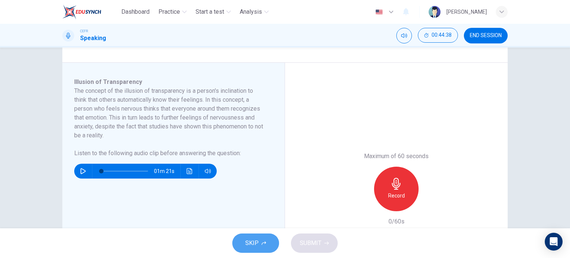
click at [251, 242] on span "SKIP" at bounding box center [251, 243] width 13 height 10
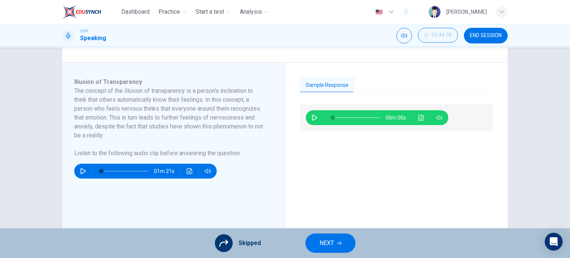
click at [251, 242] on span "Skipped" at bounding box center [250, 243] width 22 height 9
click at [321, 238] on span "NEXT" at bounding box center [326, 243] width 14 height 10
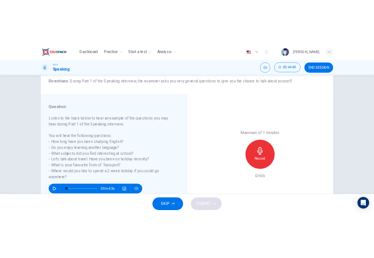
scroll to position [62, 0]
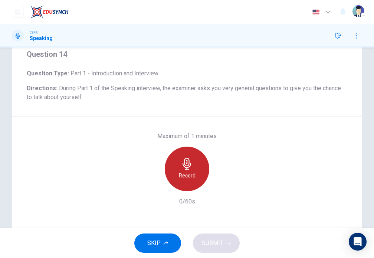
click at [183, 170] on div "Record" at bounding box center [187, 169] width 45 height 45
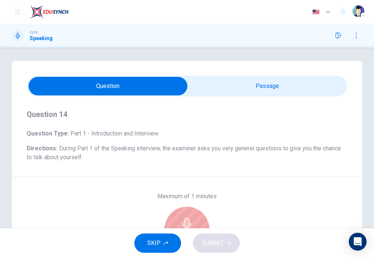
scroll to position [0, 0]
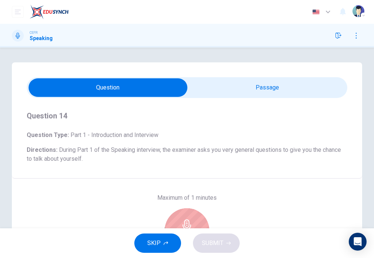
click at [263, 88] on input "checkbox" at bounding box center [108, 87] width 481 height 19
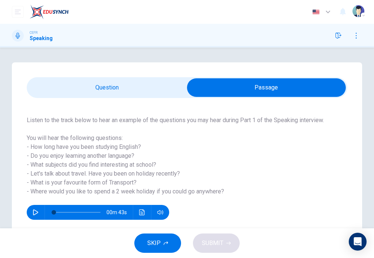
click at [125, 85] on input "checkbox" at bounding box center [266, 87] width 481 height 19
checkbox input "false"
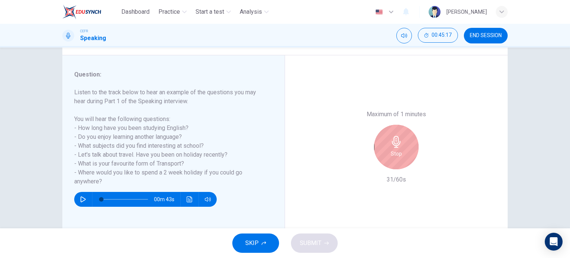
scroll to position [85, 0]
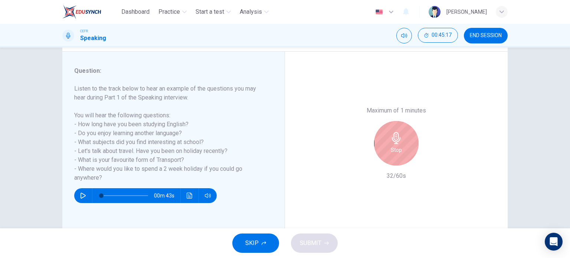
click at [377, 146] on div "Stop" at bounding box center [396, 143] width 45 height 45
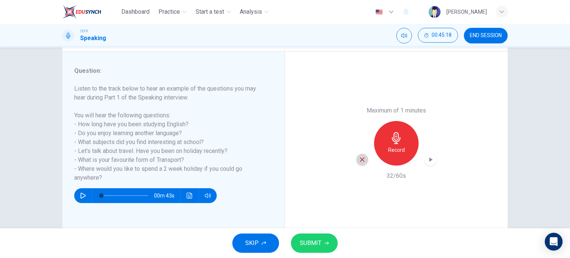
click at [359, 158] on icon "button" at bounding box center [362, 159] width 7 height 7
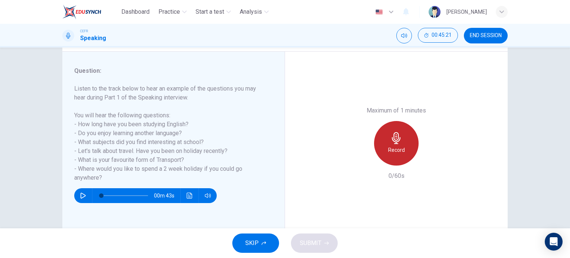
click at [378, 145] on div "Record" at bounding box center [396, 143] width 45 height 45
click at [378, 145] on div "Stop" at bounding box center [396, 143] width 45 height 45
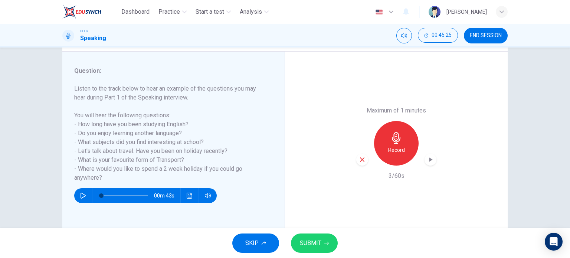
click at [361, 160] on icon "button" at bounding box center [362, 159] width 4 height 4
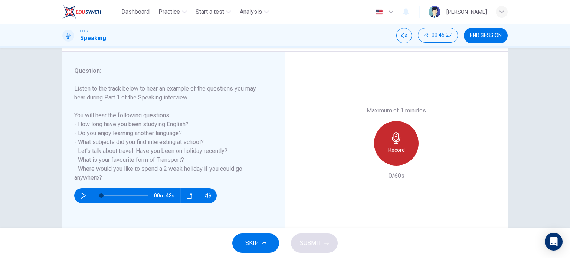
click at [396, 155] on div "Record" at bounding box center [396, 143] width 45 height 45
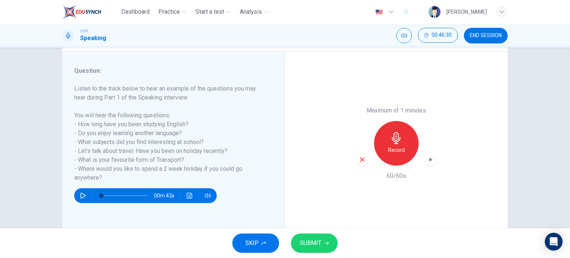
click at [423, 155] on div "Record" at bounding box center [396, 143] width 80 height 45
click at [430, 159] on icon "button" at bounding box center [430, 159] width 7 height 7
click at [428, 158] on icon "button" at bounding box center [430, 159] width 7 height 7
click at [364, 160] on div "button" at bounding box center [362, 160] width 12 height 12
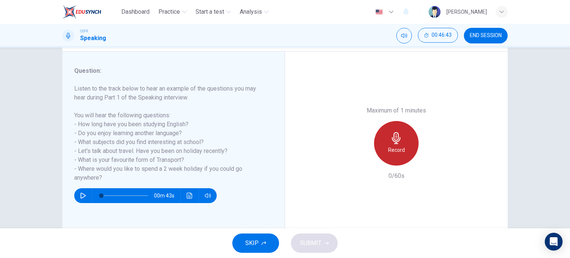
click at [390, 153] on h6 "Record" at bounding box center [396, 149] width 17 height 9
click at [391, 153] on h6 "Stop" at bounding box center [396, 149] width 11 height 9
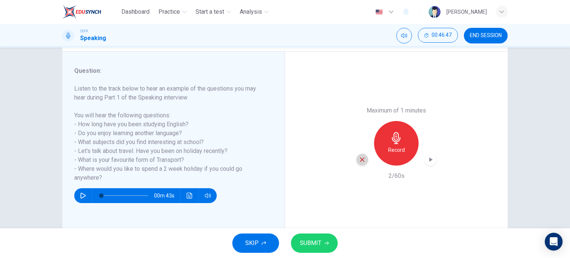
click at [360, 158] on icon "button" at bounding box center [362, 159] width 4 height 4
click at [389, 150] on h6 "Record" at bounding box center [396, 149] width 17 height 9
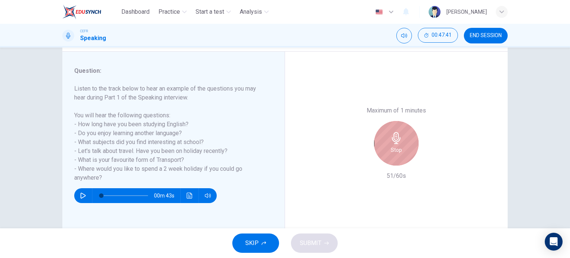
click at [389, 150] on div "Stop" at bounding box center [396, 143] width 45 height 45
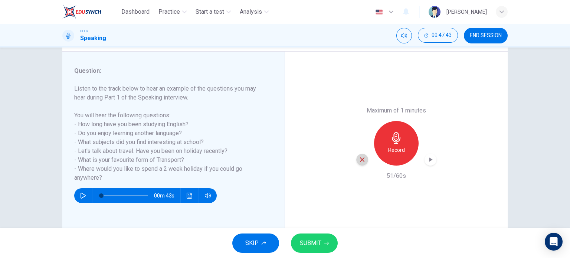
click at [356, 158] on div "button" at bounding box center [362, 160] width 12 height 12
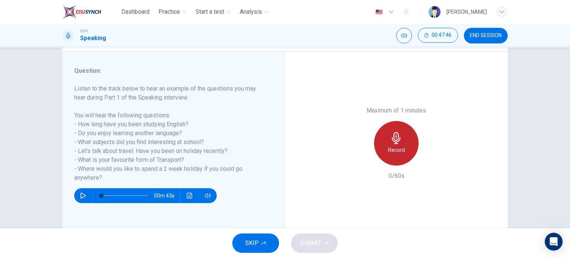
click at [394, 138] on icon "button" at bounding box center [396, 138] width 9 height 12
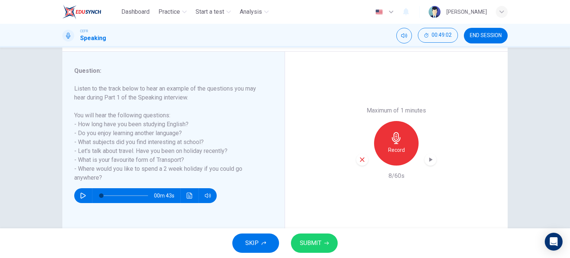
click at [363, 158] on icon "button" at bounding box center [362, 159] width 7 height 7
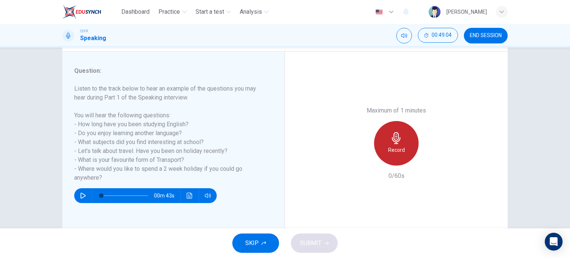
click at [384, 138] on div "Record" at bounding box center [396, 143] width 45 height 45
click at [384, 138] on div "Stop" at bounding box center [396, 143] width 45 height 45
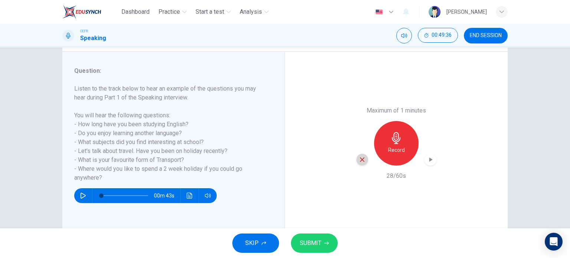
click at [363, 158] on icon "button" at bounding box center [362, 159] width 7 height 7
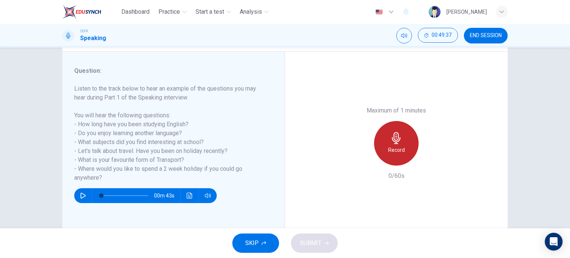
click at [393, 130] on div "Record" at bounding box center [396, 143] width 45 height 45
click at [393, 130] on div "Stop" at bounding box center [396, 143] width 45 height 45
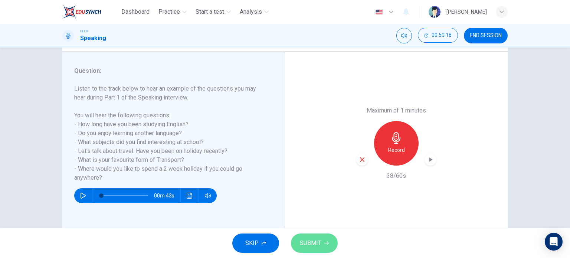
click at [315, 242] on span "SUBMIT" at bounding box center [311, 243] width 22 height 10
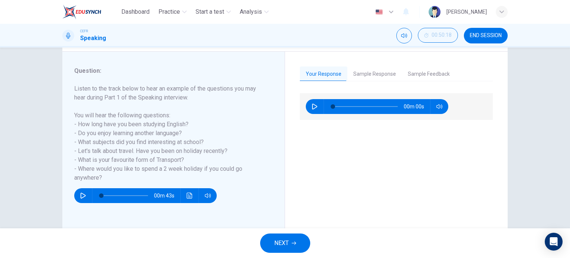
click at [305, 245] on button "NEXT" at bounding box center [285, 242] width 50 height 19
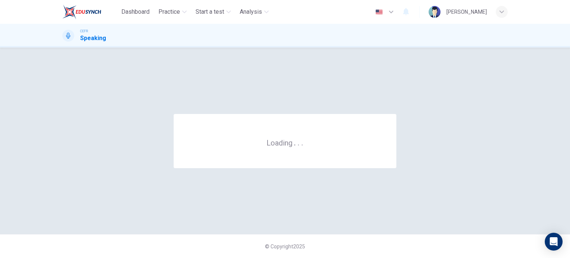
scroll to position [0, 0]
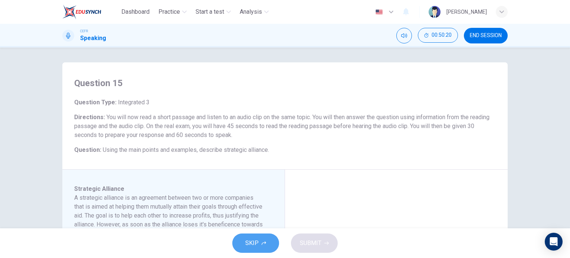
click at [269, 242] on button "SKIP" at bounding box center [255, 242] width 47 height 19
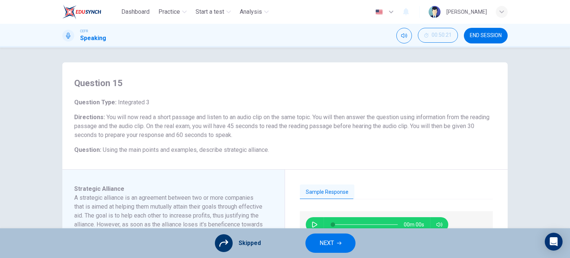
click at [315, 245] on button "NEXT" at bounding box center [330, 242] width 50 height 19
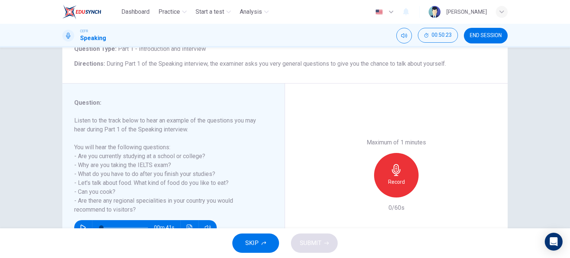
scroll to position [55, 0]
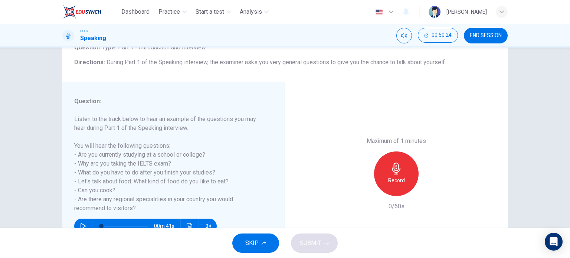
click at [402, 188] on div "Record" at bounding box center [396, 173] width 45 height 45
click at [402, 188] on div "Stop" at bounding box center [396, 173] width 45 height 45
click at [431, 194] on div "button" at bounding box center [431, 190] width 12 height 12
click at [363, 190] on icon "button" at bounding box center [362, 190] width 7 height 7
click at [402, 175] on div "Record" at bounding box center [396, 173] width 45 height 45
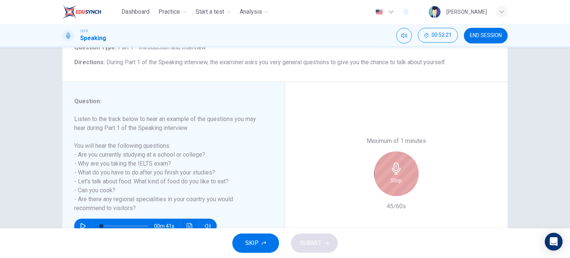
click at [402, 175] on div "Stop" at bounding box center [396, 173] width 45 height 45
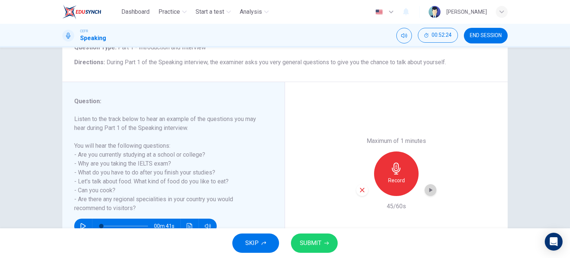
click at [429, 189] on icon "button" at bounding box center [430, 190] width 3 height 4
click at [360, 197] on div "Maximum of 1 minutes Record 45/60s" at bounding box center [396, 174] width 80 height 74
click at [362, 190] on icon "button" at bounding box center [362, 190] width 7 height 7
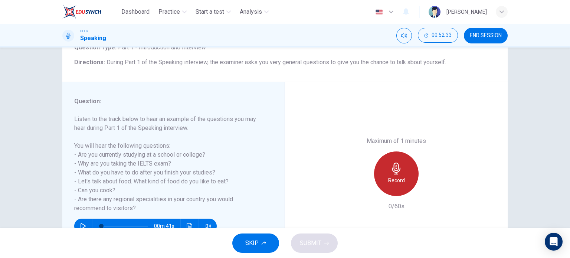
click at [388, 180] on h6 "Record" at bounding box center [396, 180] width 17 height 9
click at [387, 180] on div "Stop" at bounding box center [396, 173] width 45 height 45
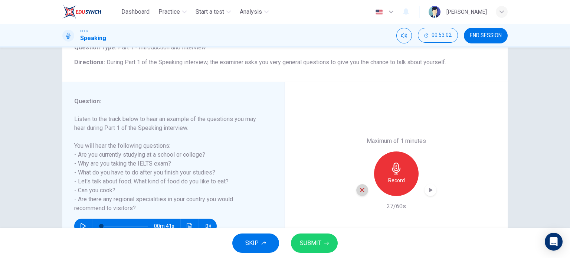
click at [359, 188] on icon "button" at bounding box center [362, 190] width 7 height 7
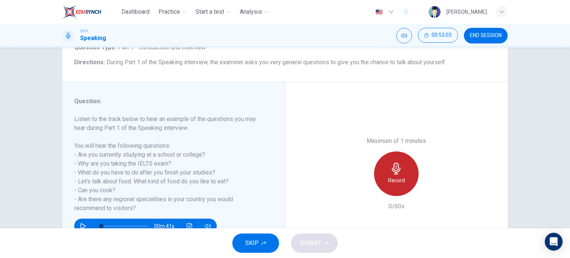
click at [381, 182] on div "Record" at bounding box center [396, 173] width 45 height 45
click at [375, 183] on div "Stop" at bounding box center [396, 173] width 45 height 45
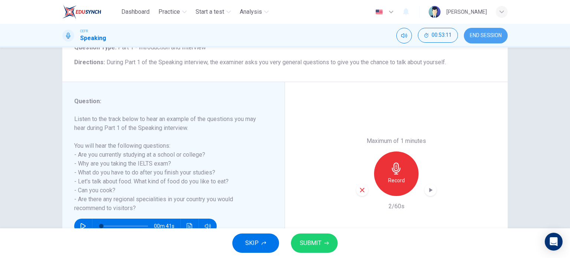
click at [494, 41] on button "END SESSION" at bounding box center [486, 36] width 44 height 16
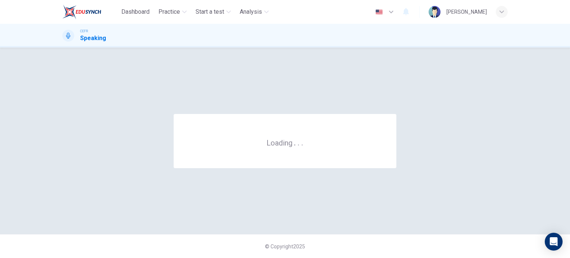
scroll to position [0, 0]
